Goal: Information Seeking & Learning: Understand process/instructions

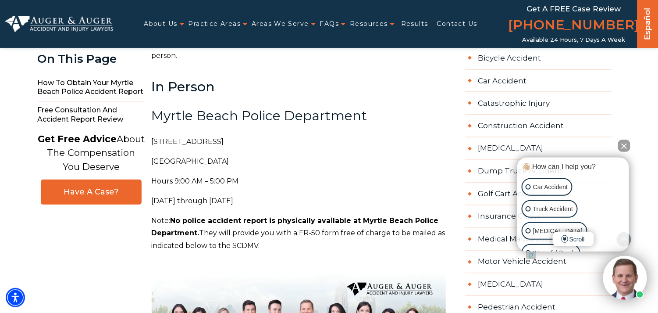
scroll to position [438, 0]
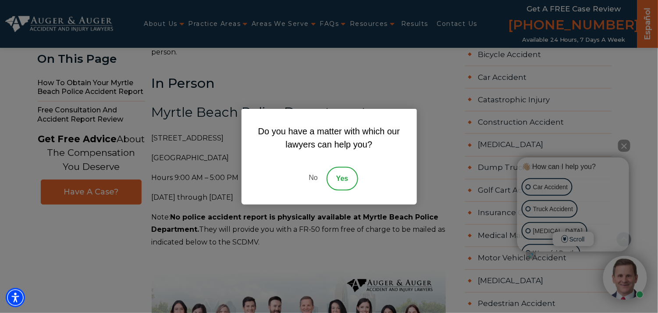
click at [314, 178] on link "No" at bounding box center [313, 179] width 26 height 24
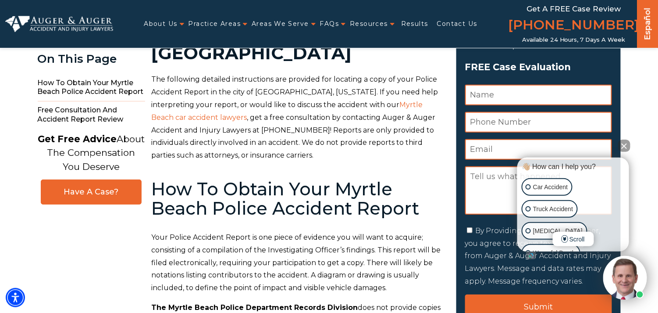
scroll to position [0, 0]
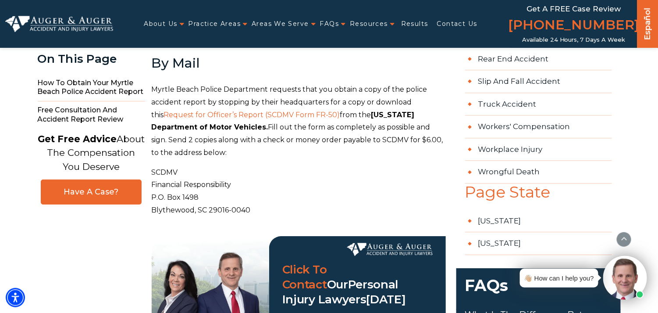
scroll to position [745, 0]
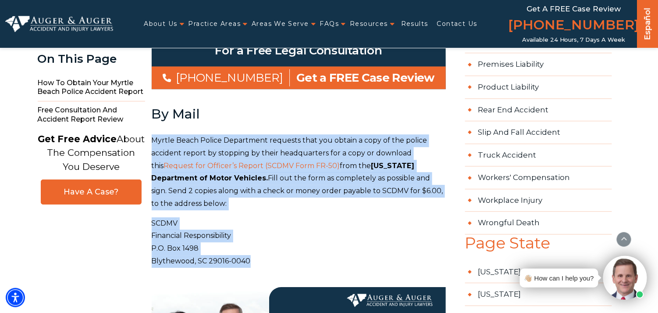
drag, startPoint x: 152, startPoint y: 91, endPoint x: 255, endPoint y: 208, distance: 156.3
drag, startPoint x: 255, startPoint y: 208, endPoint x: 217, endPoint y: 194, distance: 40.2
copy div "Myrtle Beach Police Department requests that you obtain a copy of the police ac…"
click at [228, 162] on p "Myrtle Beach Police Department requests that you obtain a copy of the police ac…" at bounding box center [299, 172] width 294 height 76
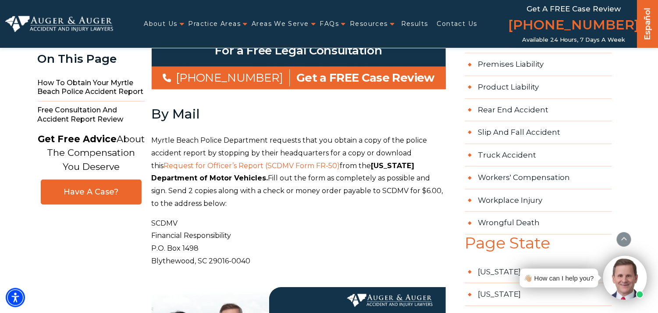
click at [292, 161] on span "Request for Officer’s Report (SCDMV Form FR-50)" at bounding box center [252, 165] width 176 height 8
